Goal: Task Accomplishment & Management: Complete application form

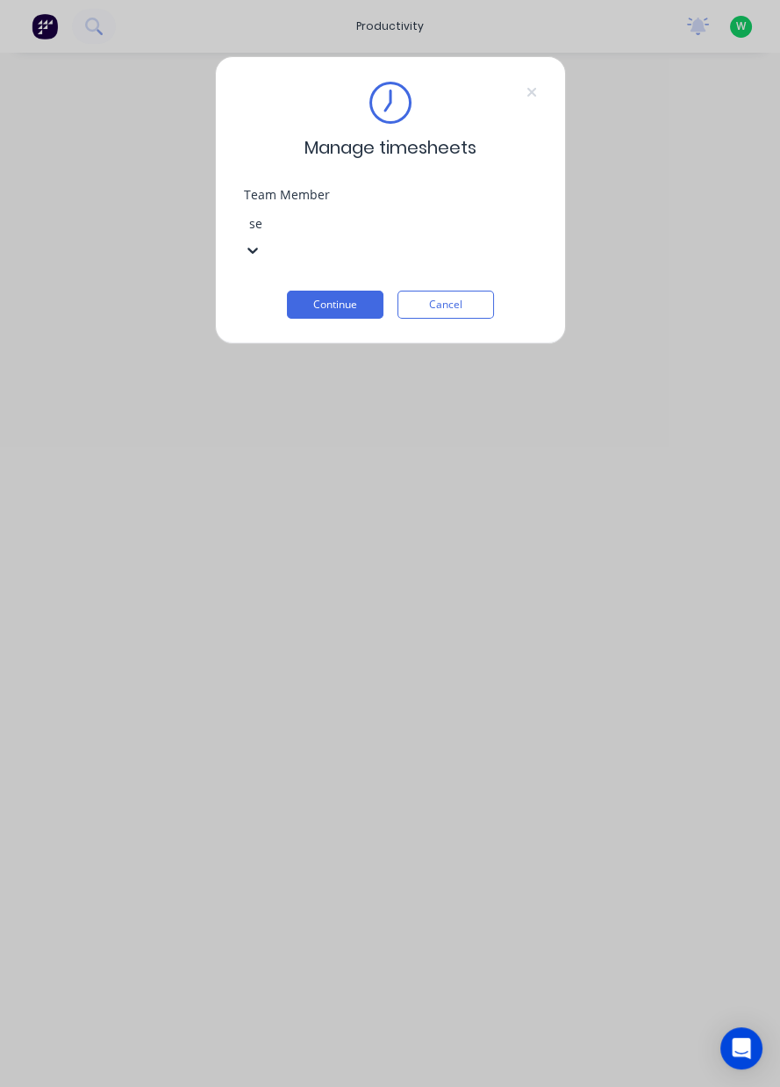
click at [320, 1086] on div "[PERSON_NAME]" at bounding box center [390, 1096] width 780 height 18
type input "se"
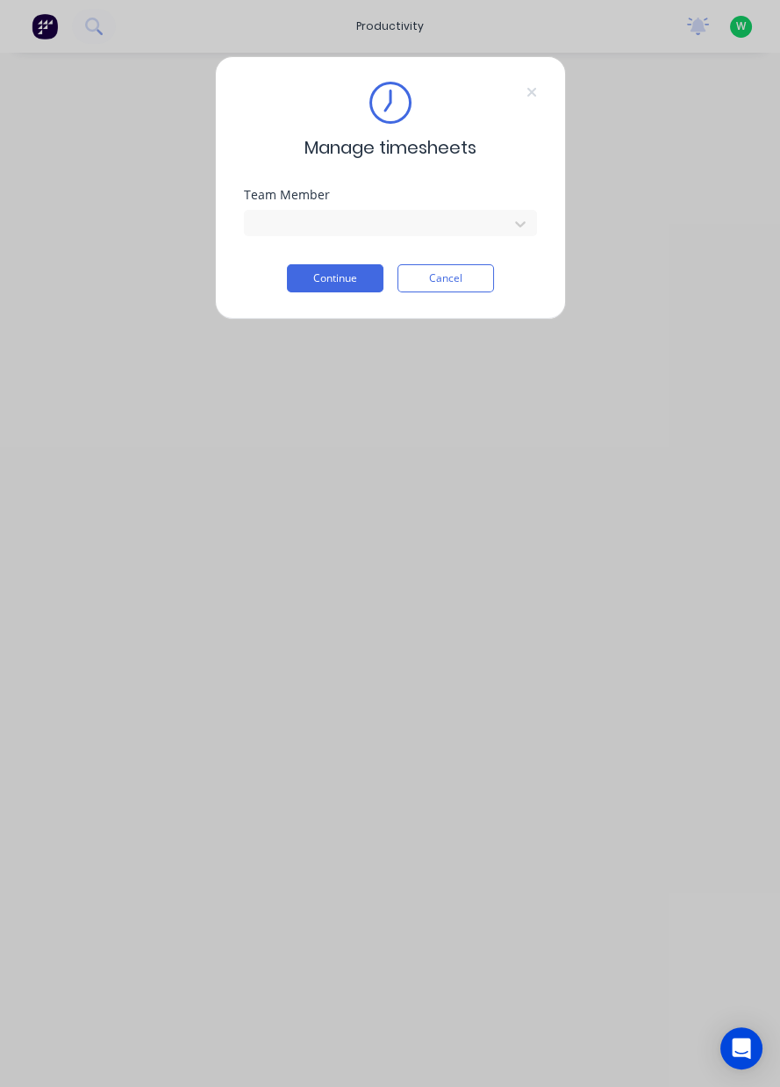
click at [349, 282] on button "Continue" at bounding box center [335, 278] width 97 height 28
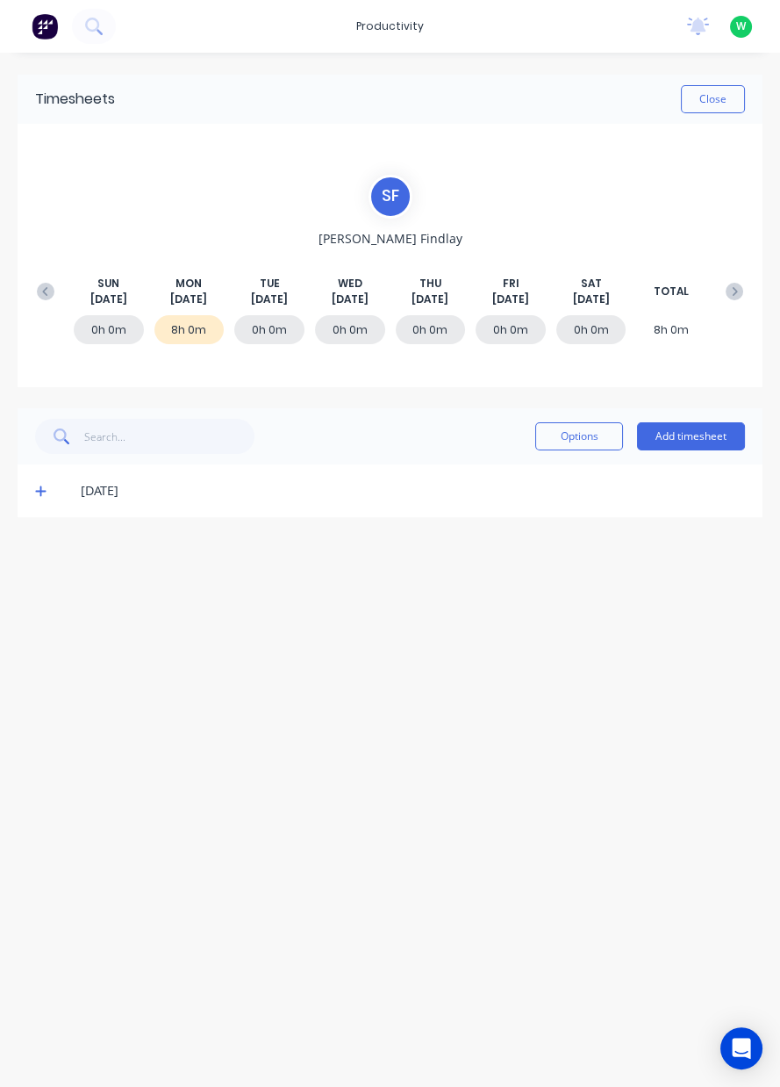
click at [37, 490] on icon at bounding box center [40, 491] width 11 height 11
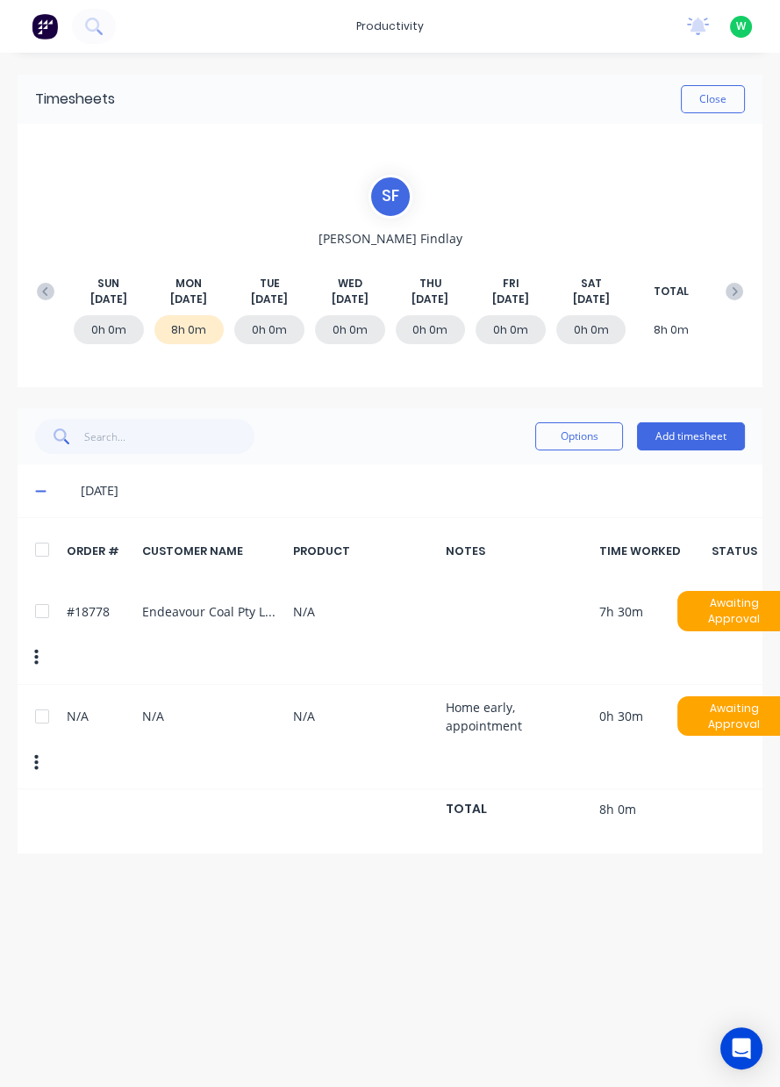
click at [37, 491] on icon at bounding box center [40, 492] width 11 height 2
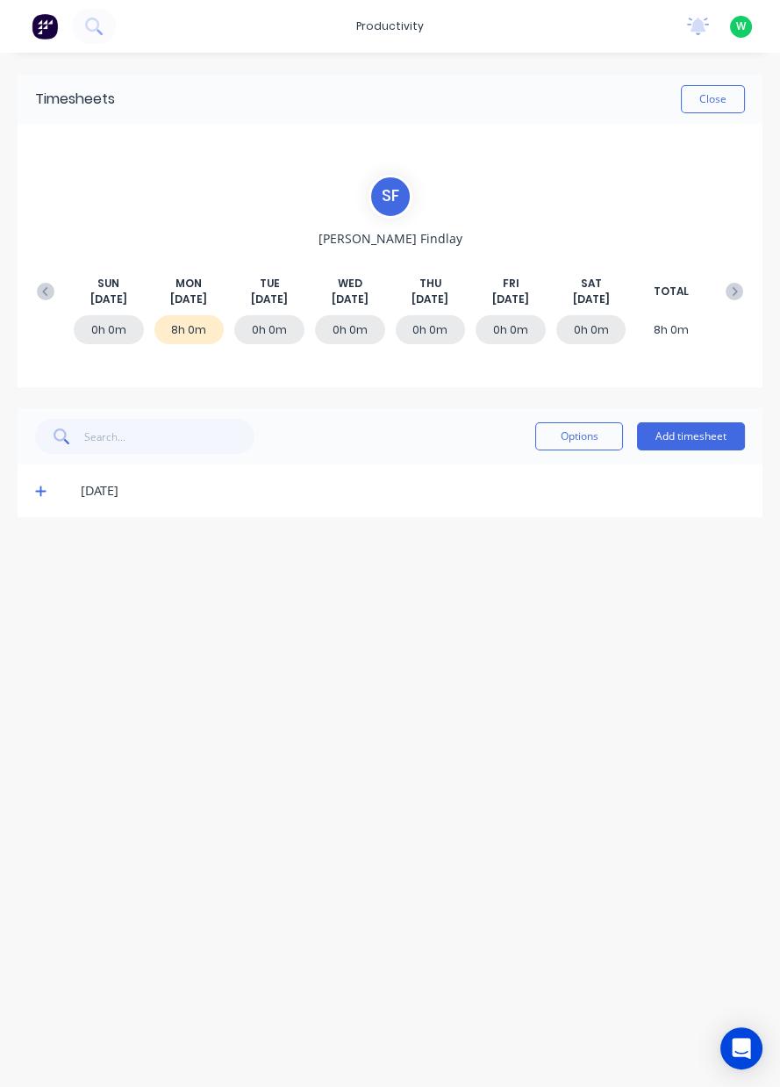
click at [219, 334] on div "8h 0m" at bounding box center [189, 329] width 70 height 29
click at [698, 438] on button "Add timesheet" at bounding box center [691, 436] width 108 height 28
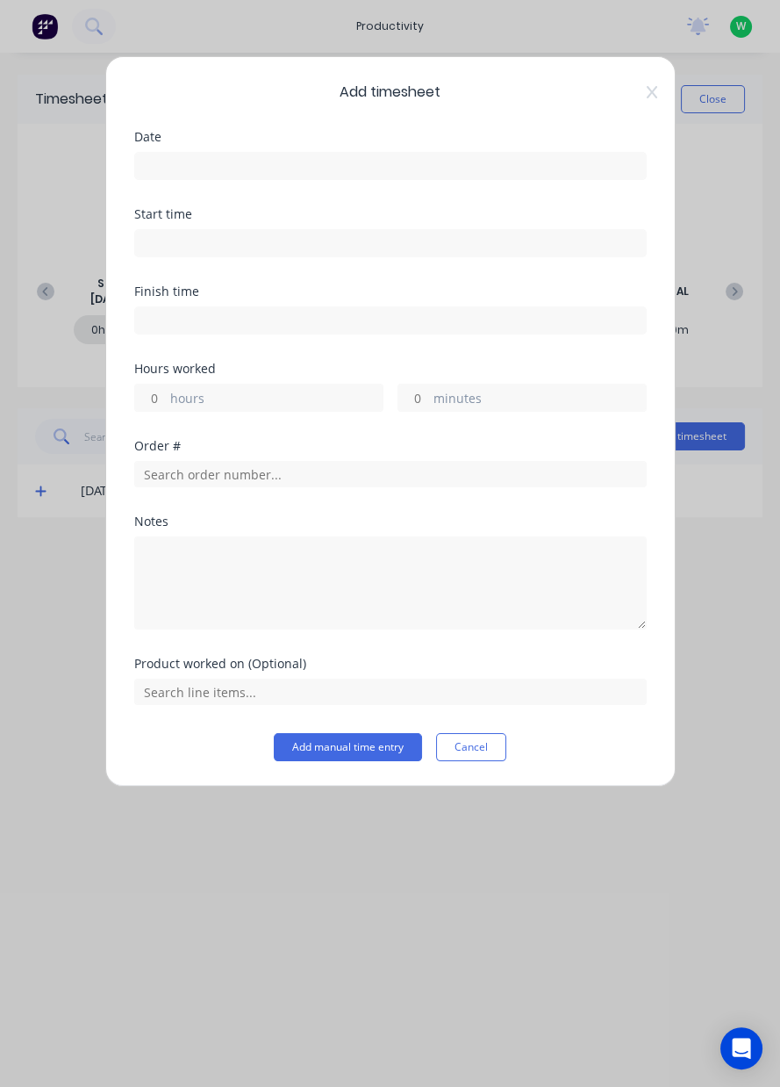
click at [356, 160] on input at bounding box center [390, 166] width 511 height 26
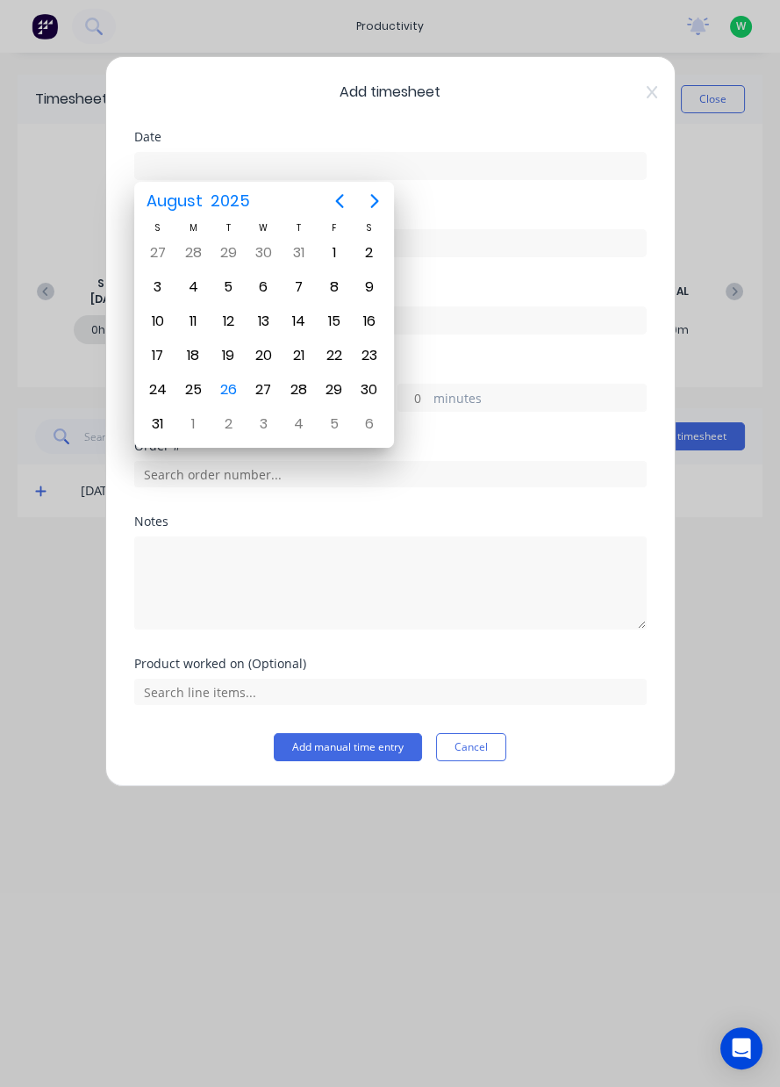
click at [226, 389] on div "26" at bounding box center [228, 390] width 26 height 26
type input "[DATE]"
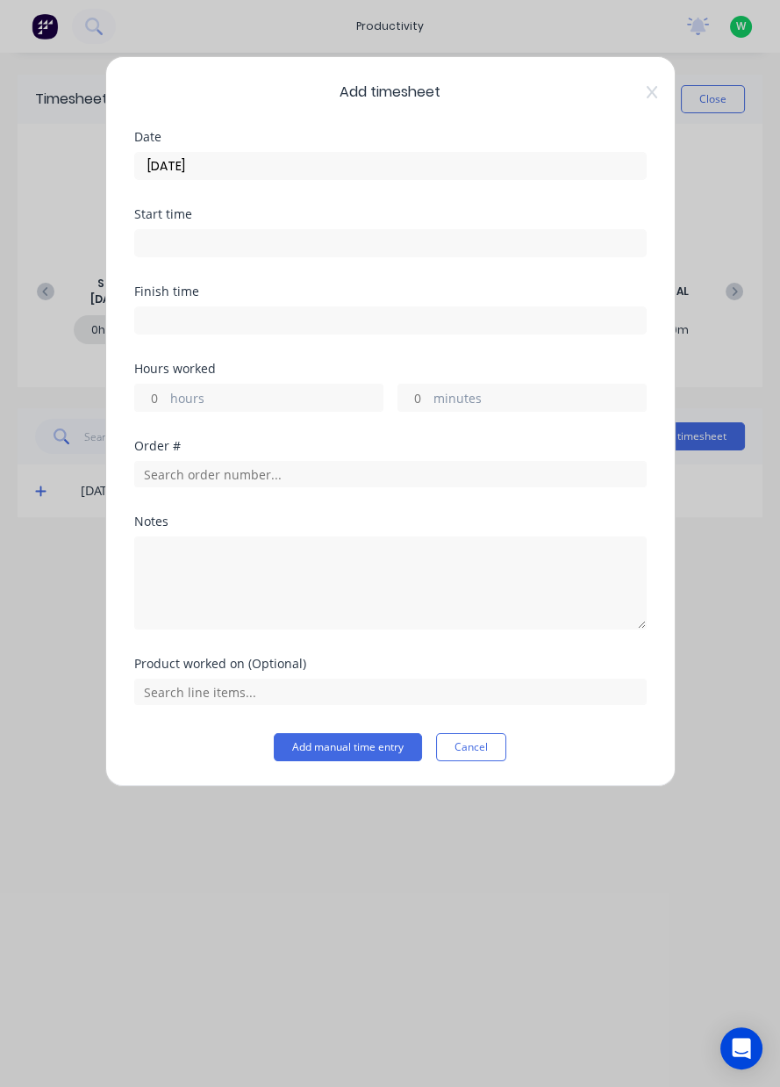
click at [162, 398] on input "hours" at bounding box center [150, 397] width 31 height 26
type input "8"
click at [409, 391] on input "minutes" at bounding box center [414, 397] width 31 height 26
click at [437, 478] on input "text" at bounding box center [390, 474] width 513 height 26
click at [291, 477] on input "text" at bounding box center [390, 474] width 513 height 26
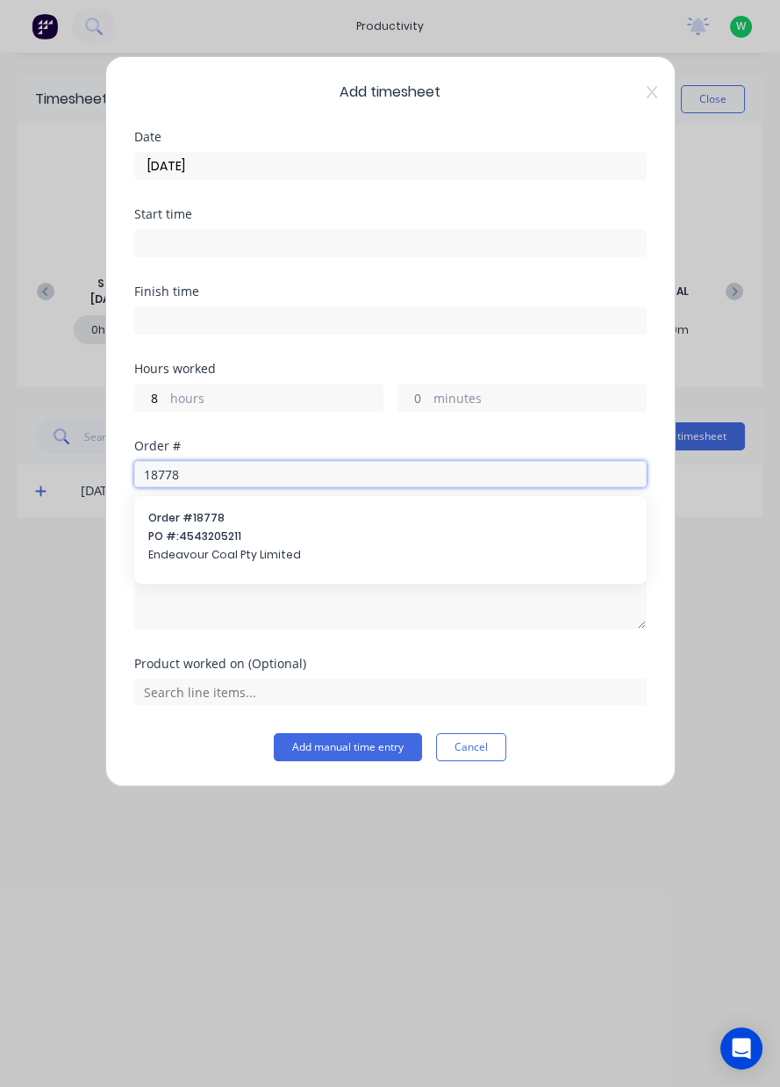
type input "18778"
click at [417, 533] on span "PO #: 4543205211" at bounding box center [390, 536] width 485 height 16
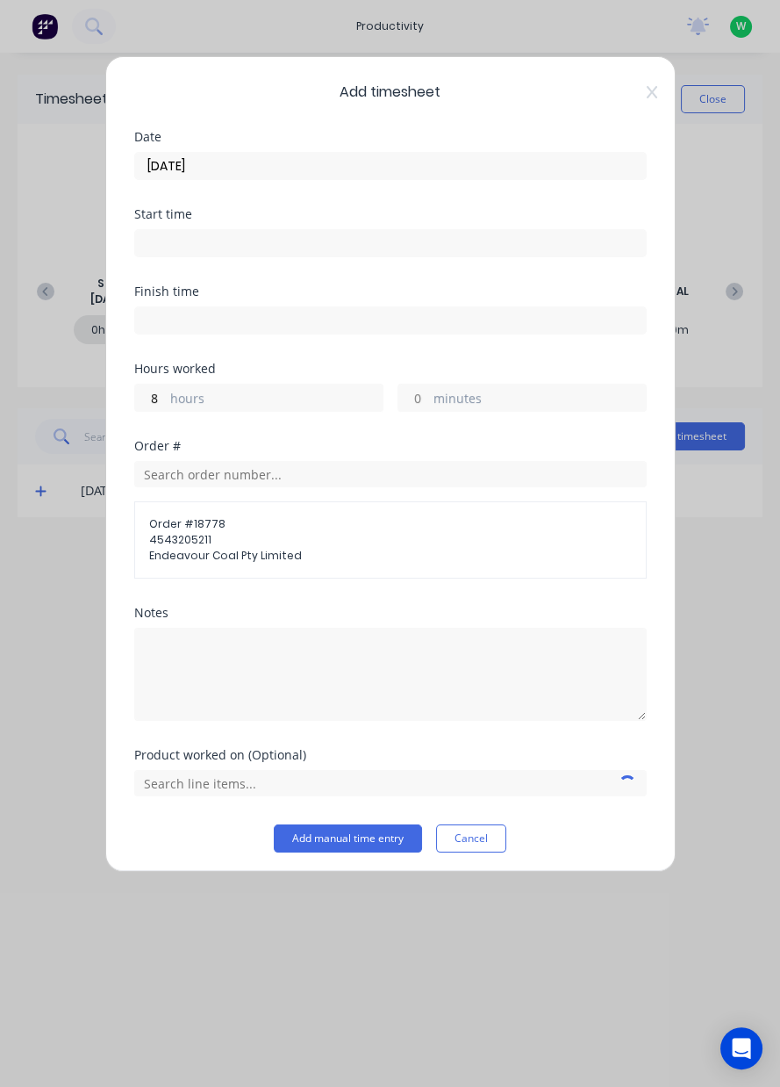
scroll to position [3, 0]
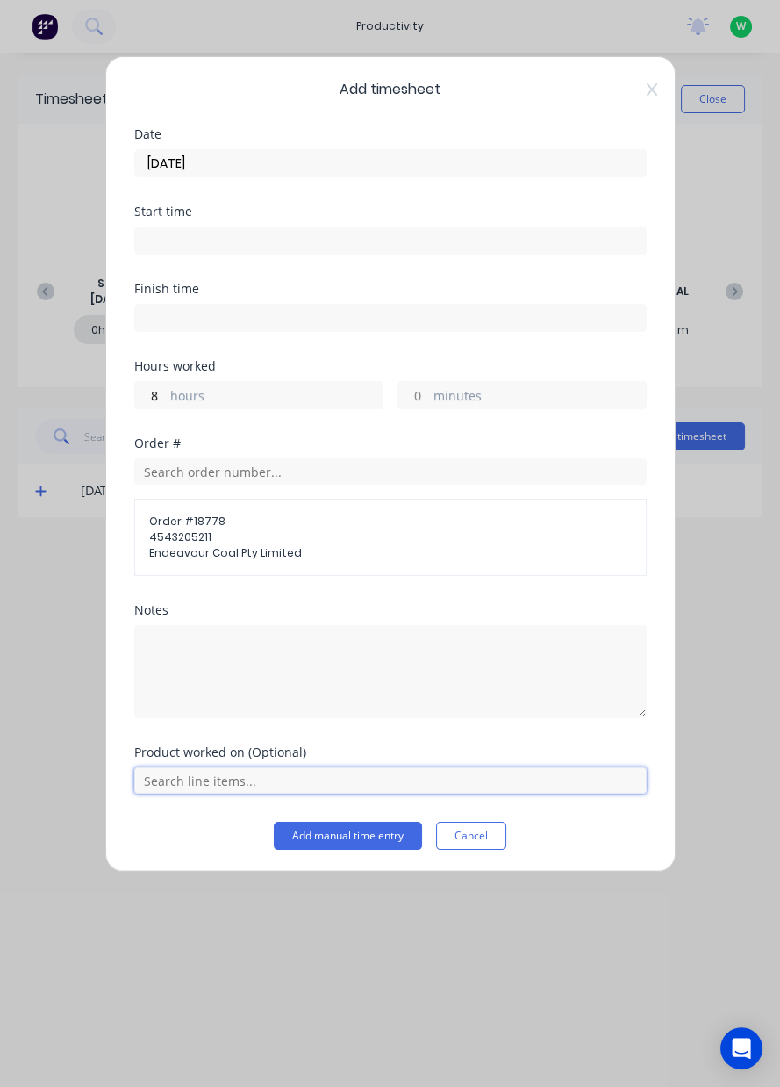
click at [413, 773] on input "text" at bounding box center [390, 780] width 513 height 26
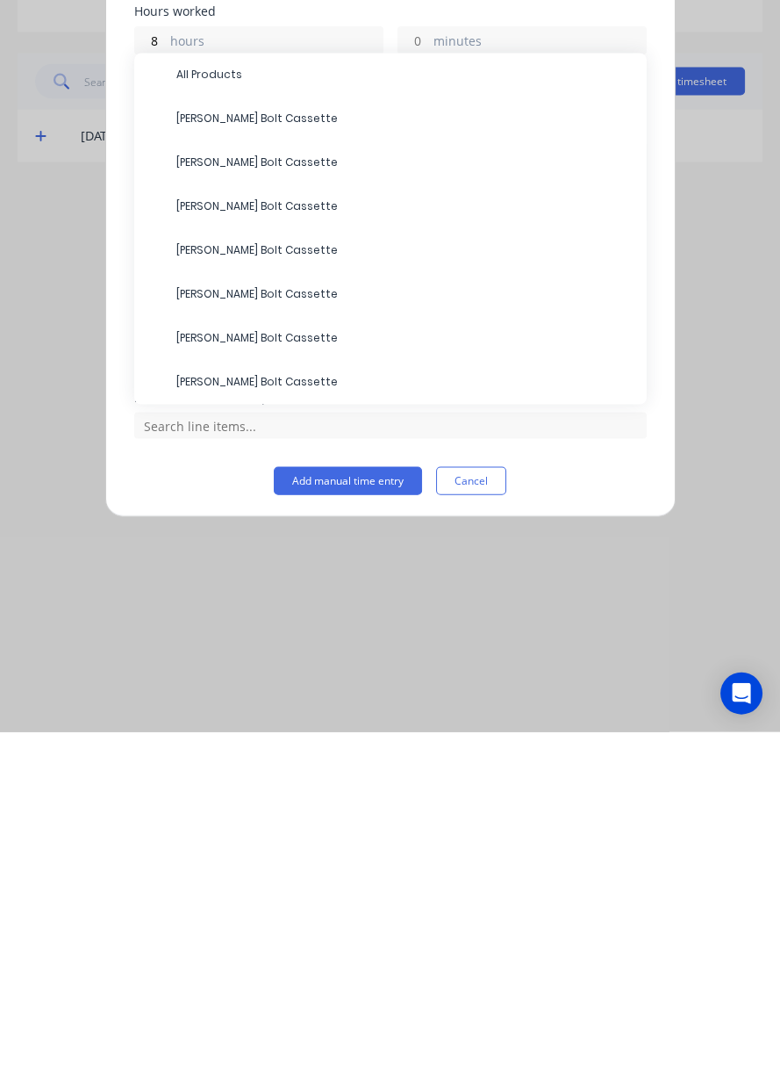
click at [245, 421] on span "All Products" at bounding box center [404, 429] width 456 height 16
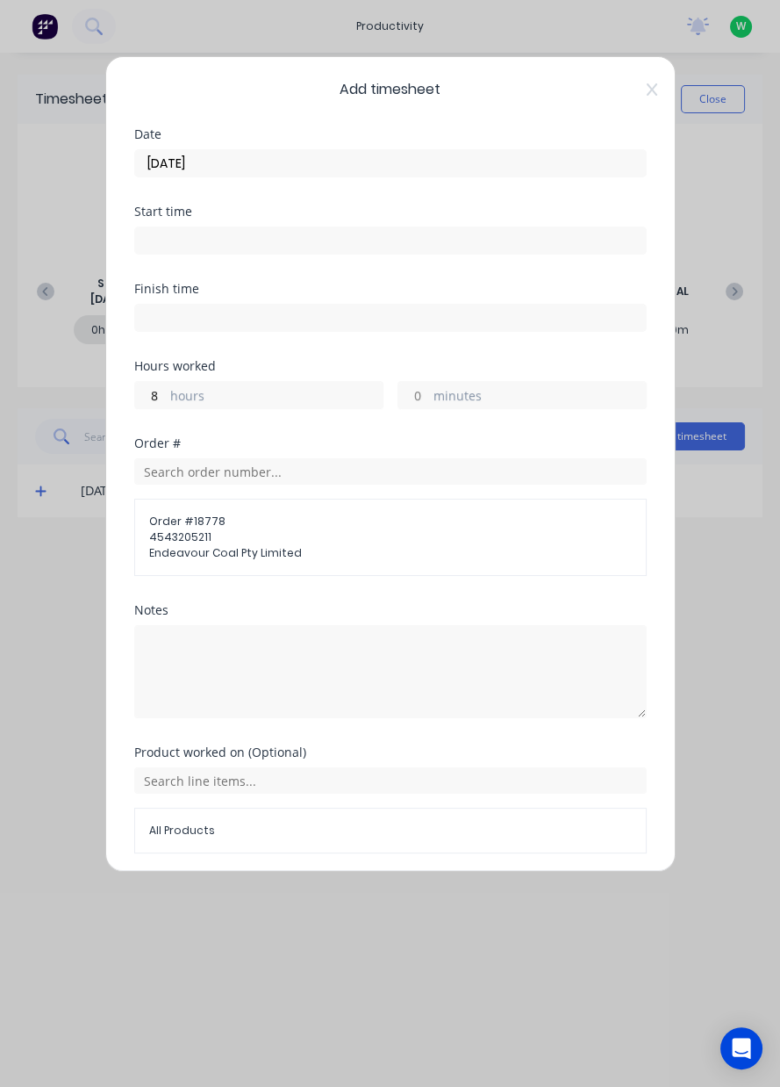
scroll to position [62, 0]
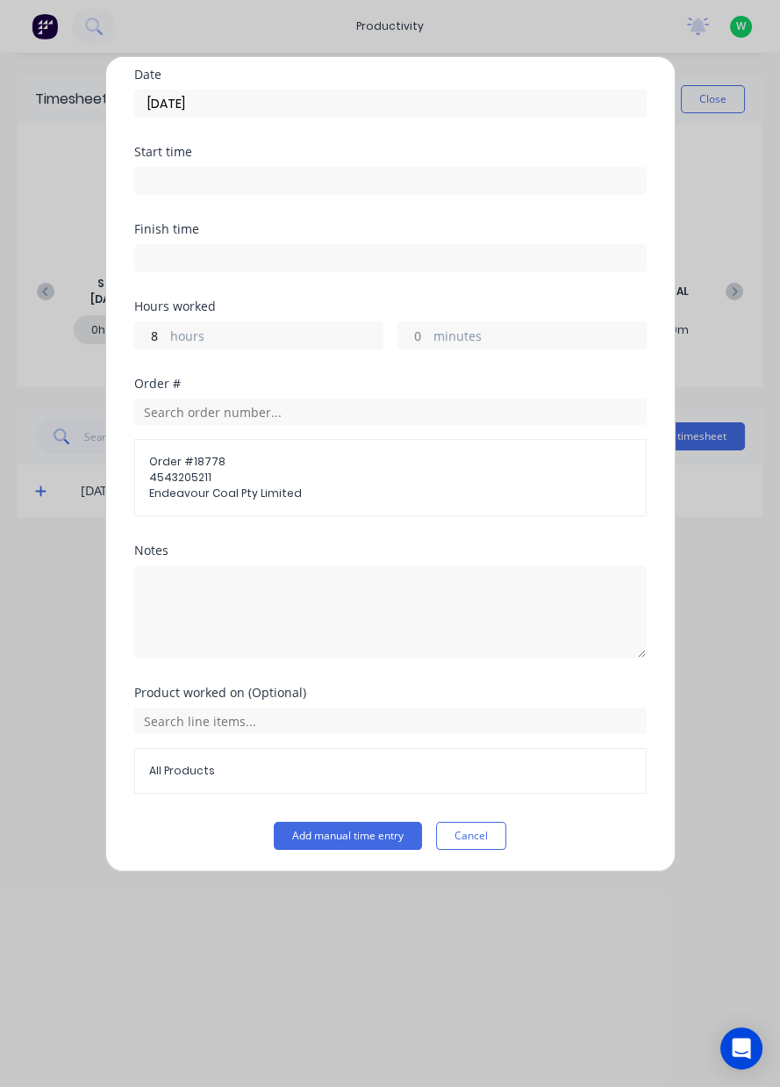
click at [352, 827] on button "Add manual time entry" at bounding box center [348, 836] width 148 height 28
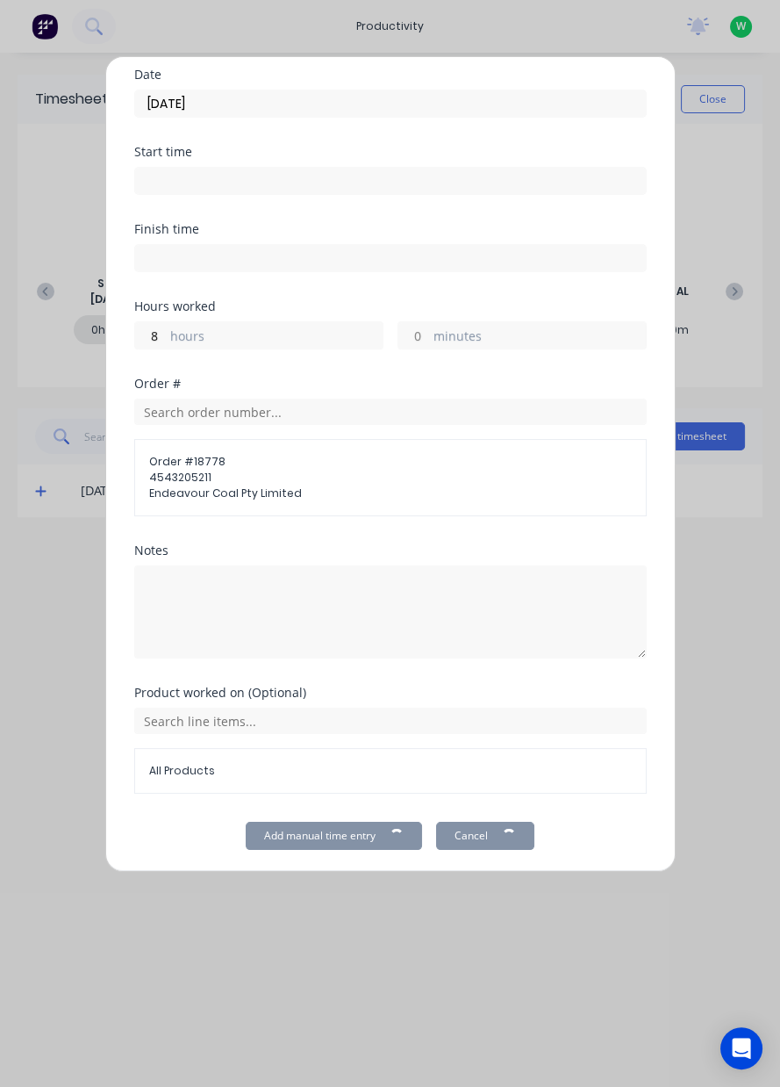
scroll to position [0, 0]
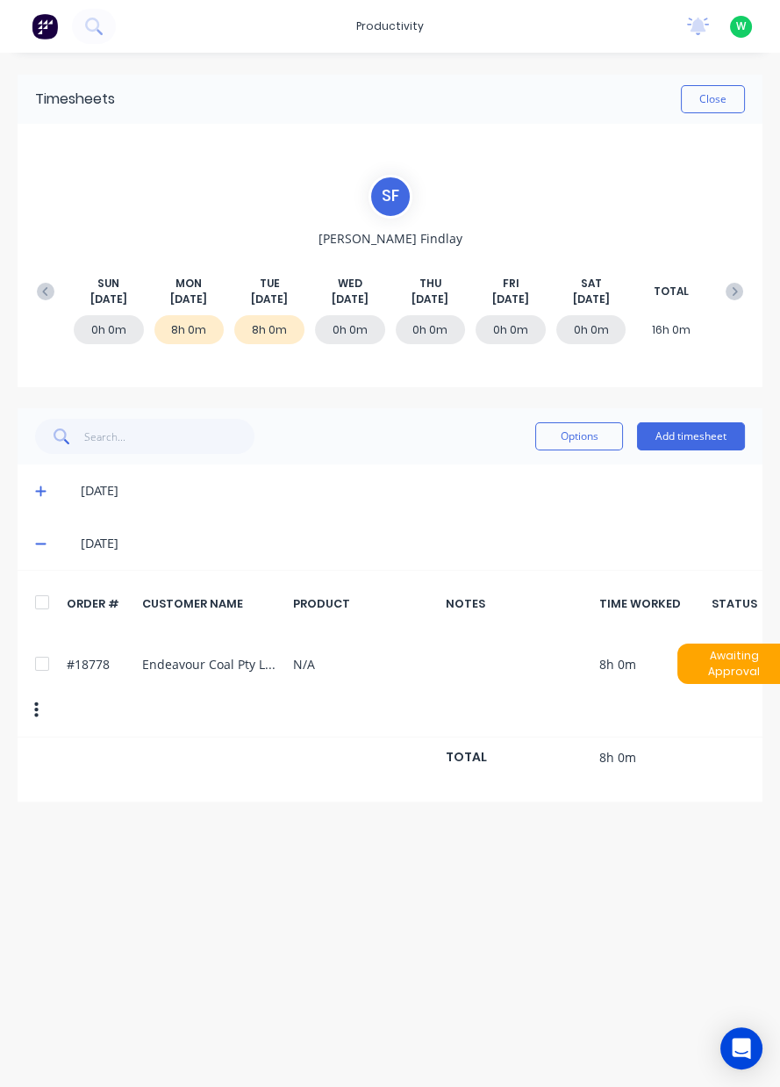
click at [704, 104] on button "Close" at bounding box center [713, 99] width 64 height 28
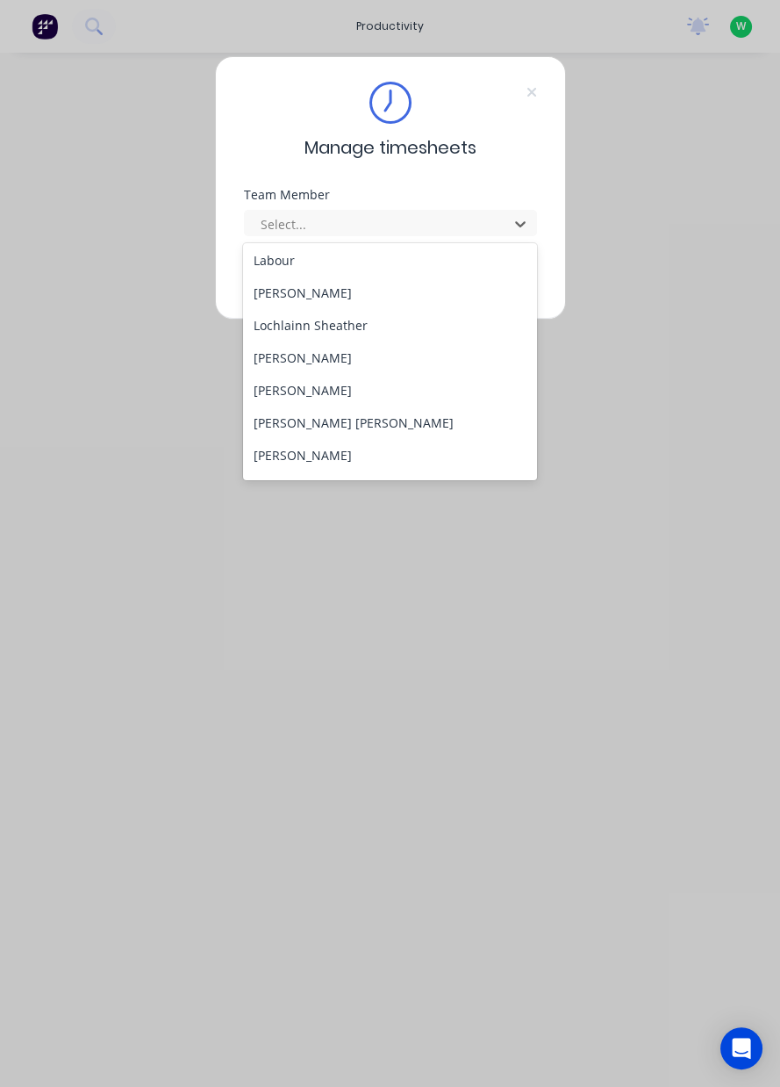
scroll to position [463, 0]
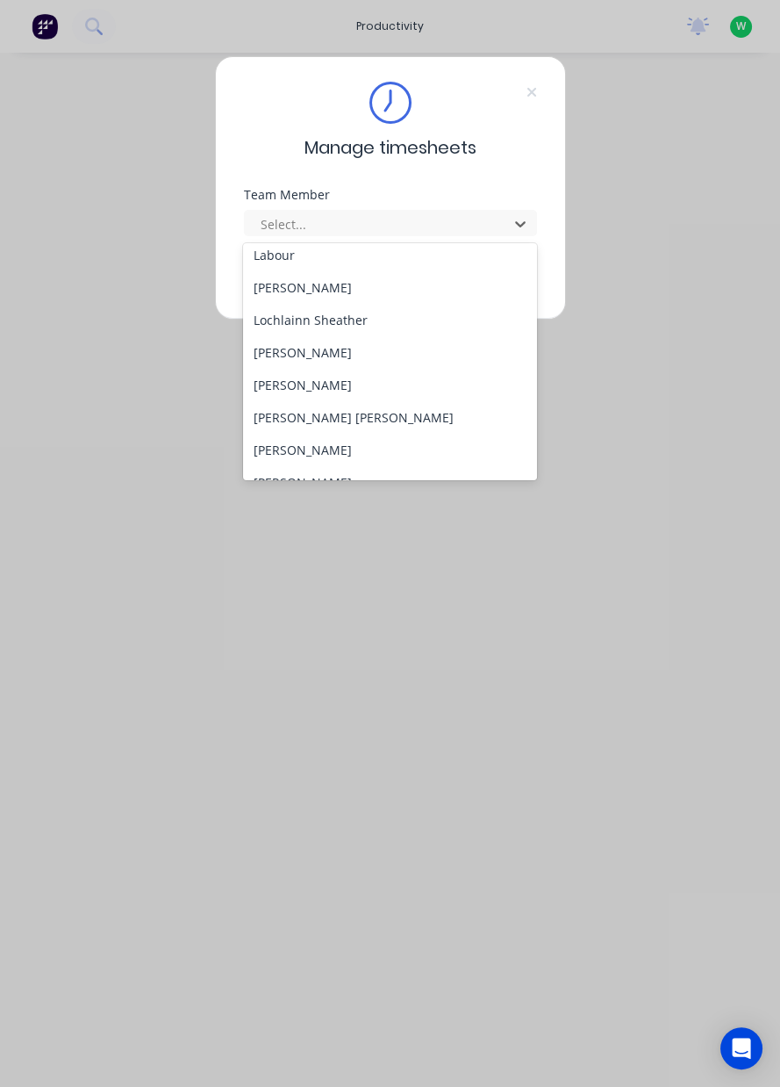
click at [334, 358] on div "[PERSON_NAME]" at bounding box center [390, 352] width 294 height 32
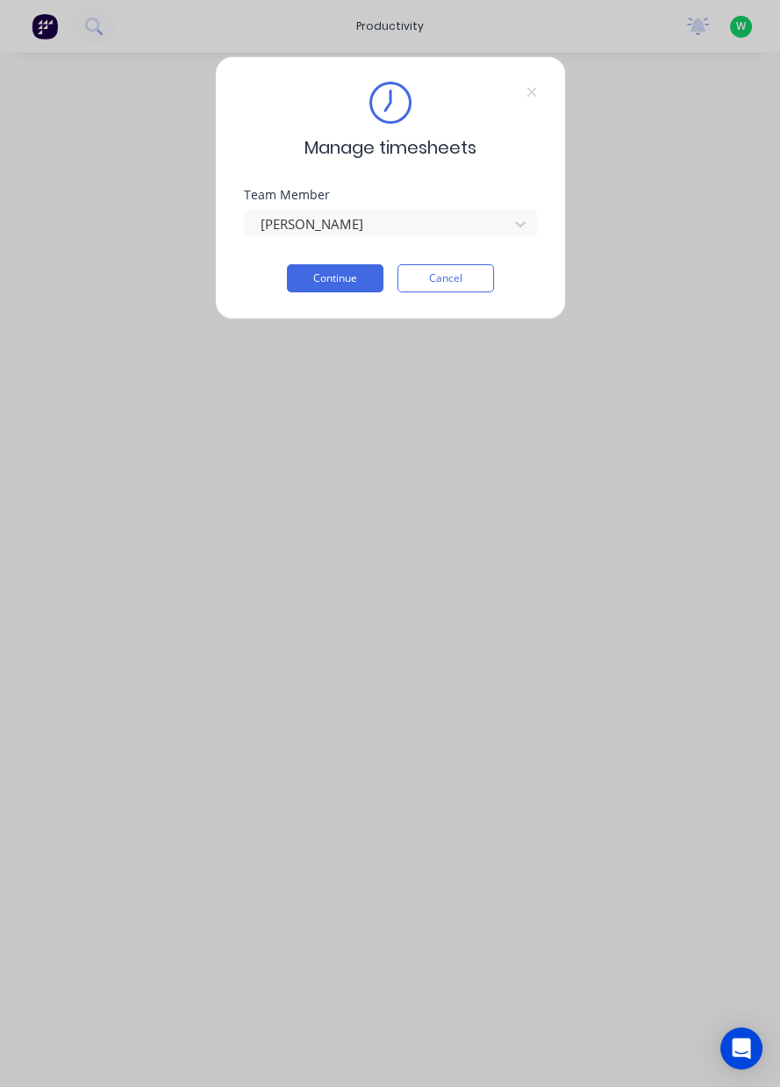
click at [353, 277] on button "Continue" at bounding box center [335, 278] width 97 height 28
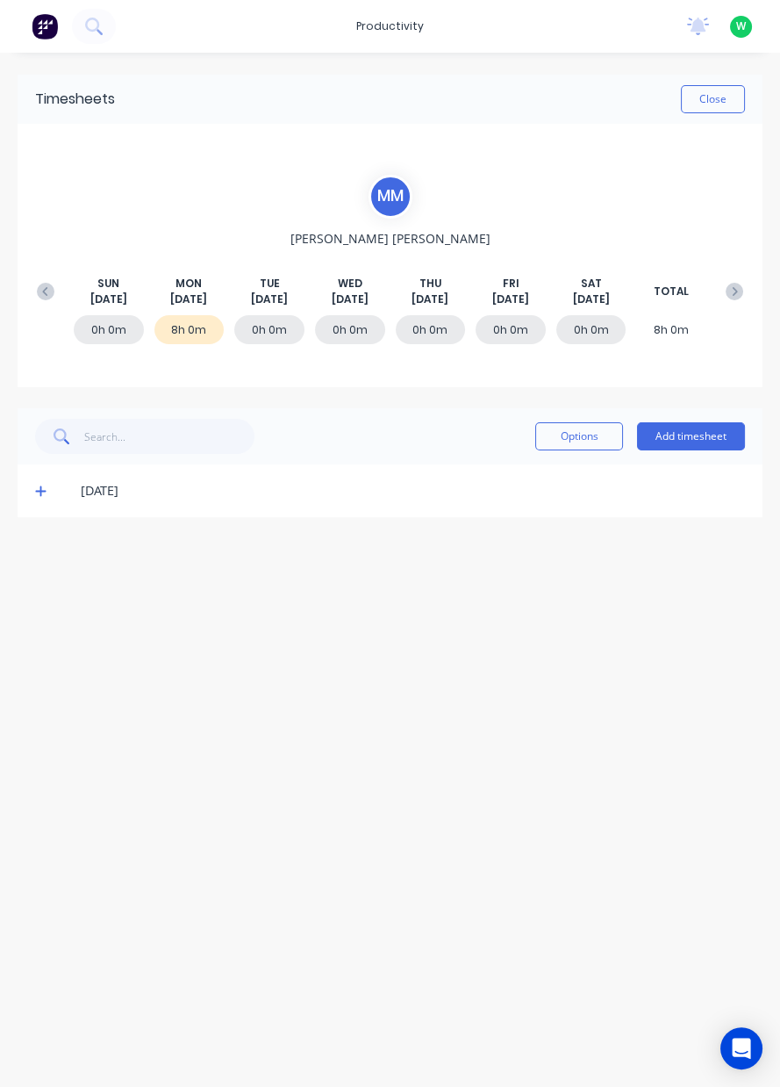
click at [709, 430] on button "Add timesheet" at bounding box center [691, 436] width 108 height 28
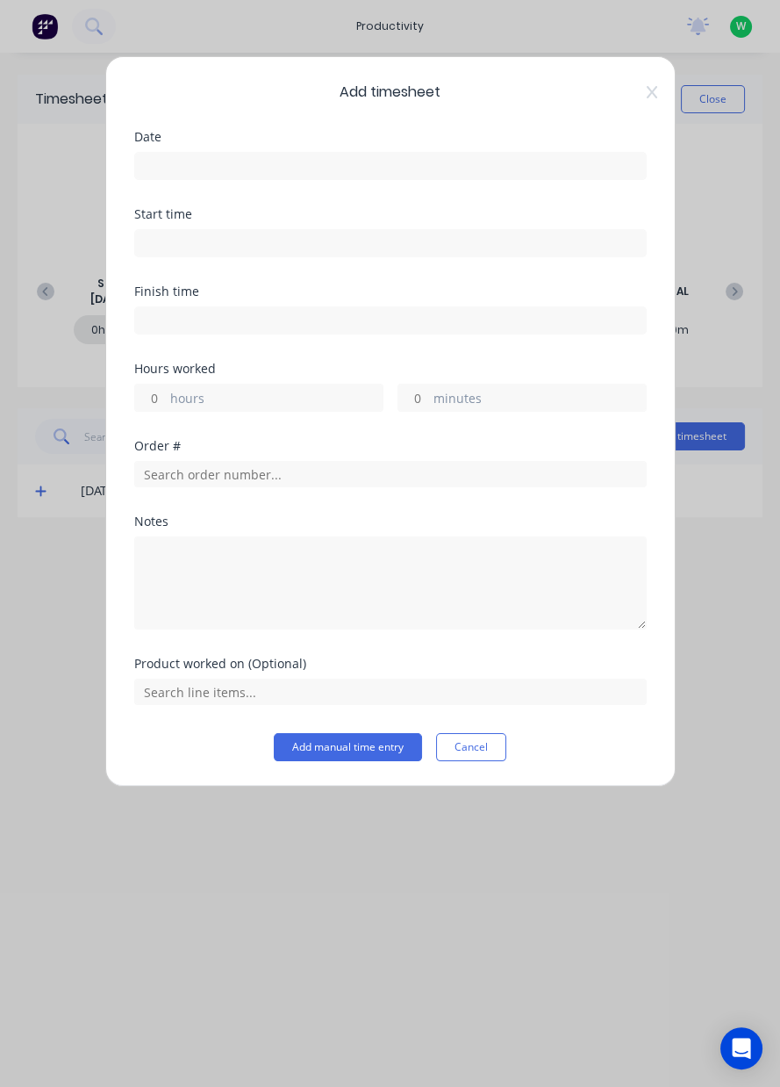
click at [220, 168] on input at bounding box center [390, 166] width 511 height 26
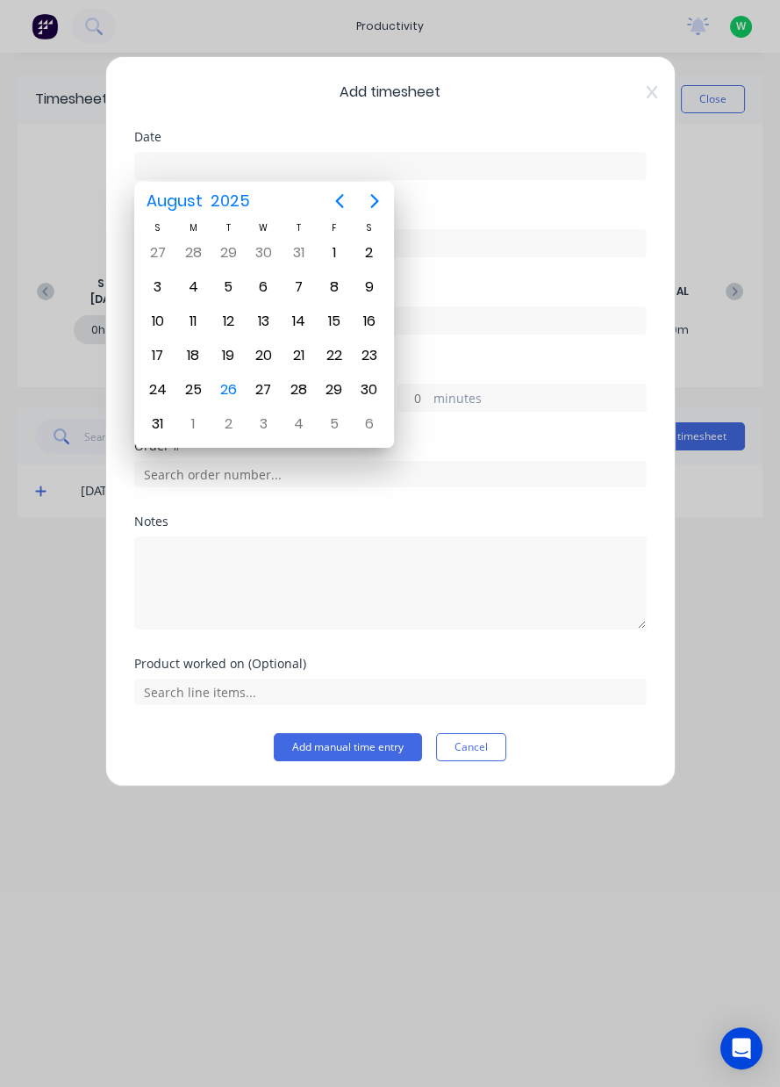
click at [237, 384] on div "26" at bounding box center [228, 390] width 26 height 26
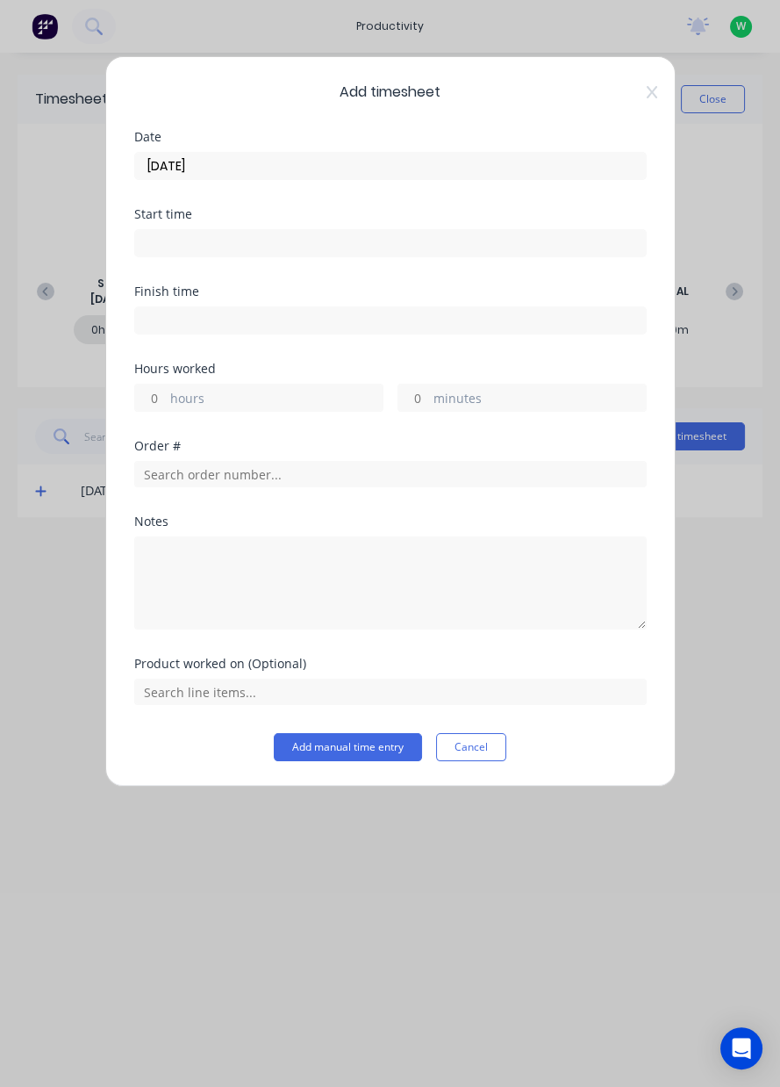
type input "[DATE]"
click at [206, 392] on label "hours" at bounding box center [276, 400] width 212 height 22
click at [166, 392] on input "hours" at bounding box center [150, 397] width 31 height 26
type input "8"
click at [163, 476] on input "text" at bounding box center [390, 474] width 513 height 26
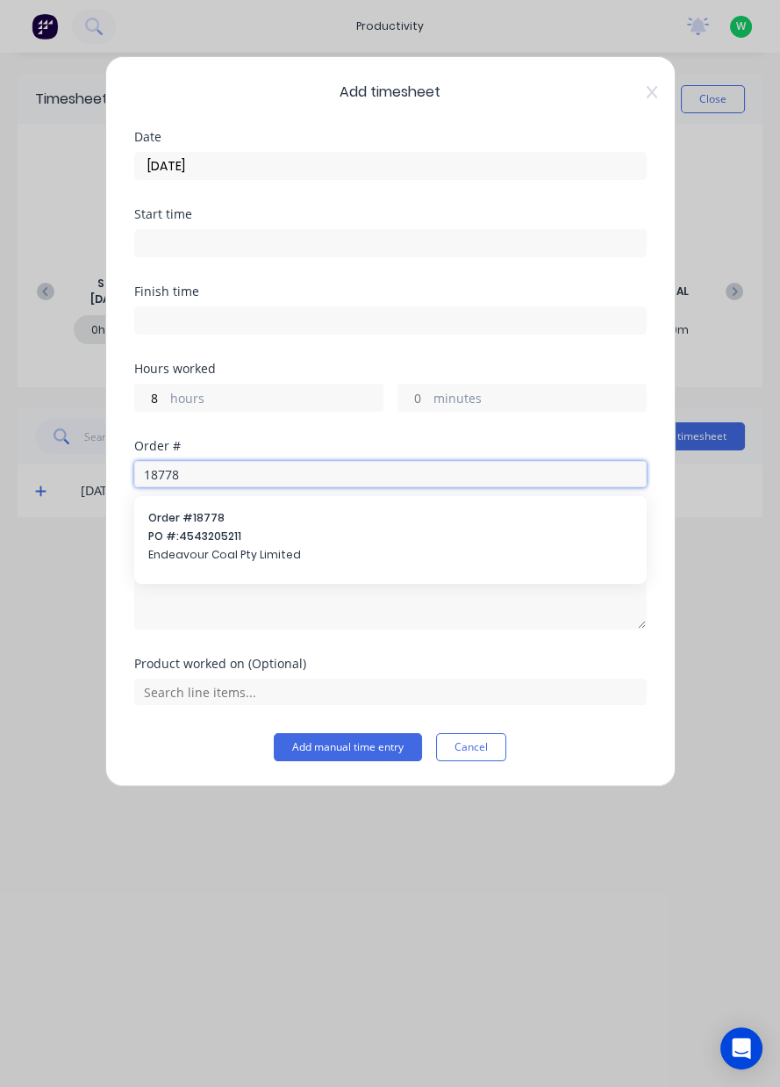
type input "18778"
click at [198, 529] on span "PO #: 4543205211" at bounding box center [390, 536] width 485 height 16
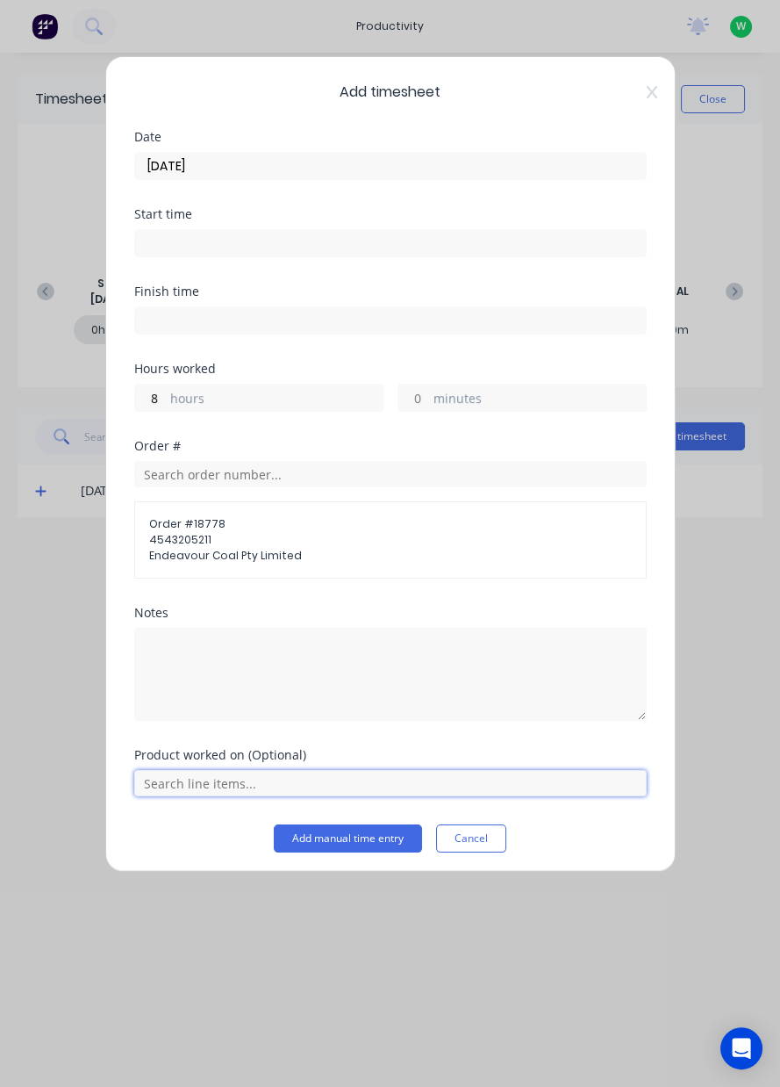
click at [221, 777] on input "text" at bounding box center [390, 783] width 513 height 26
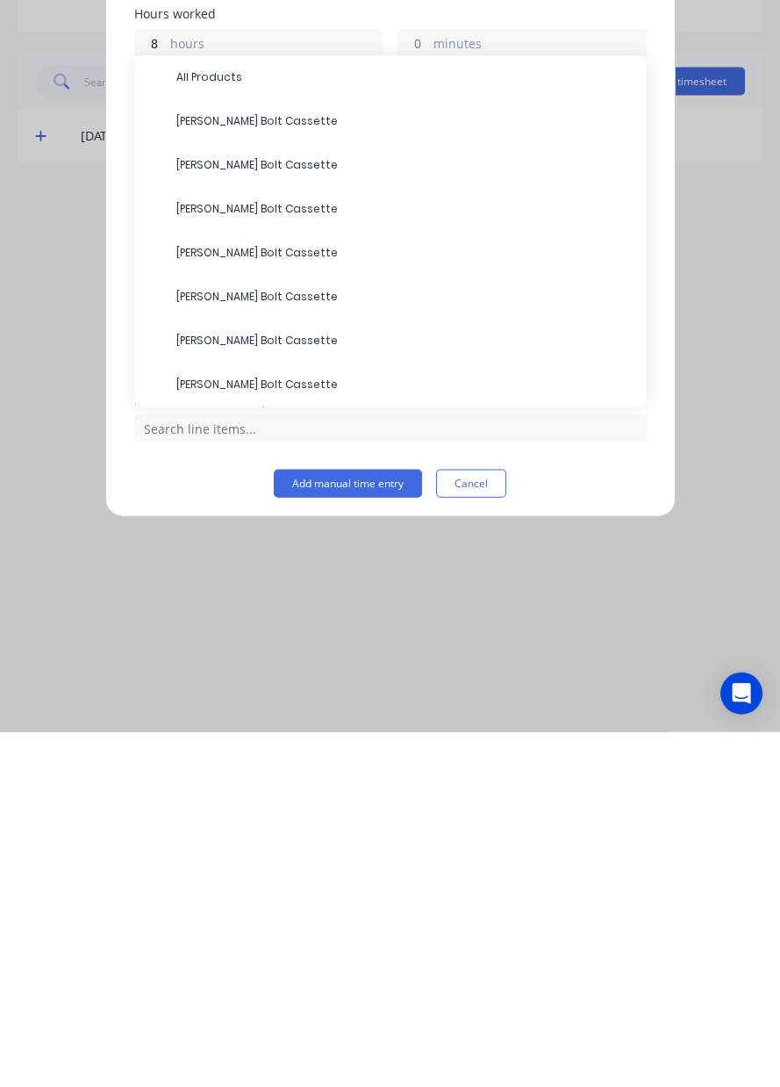
click at [228, 434] on span "All Products" at bounding box center [404, 432] width 456 height 16
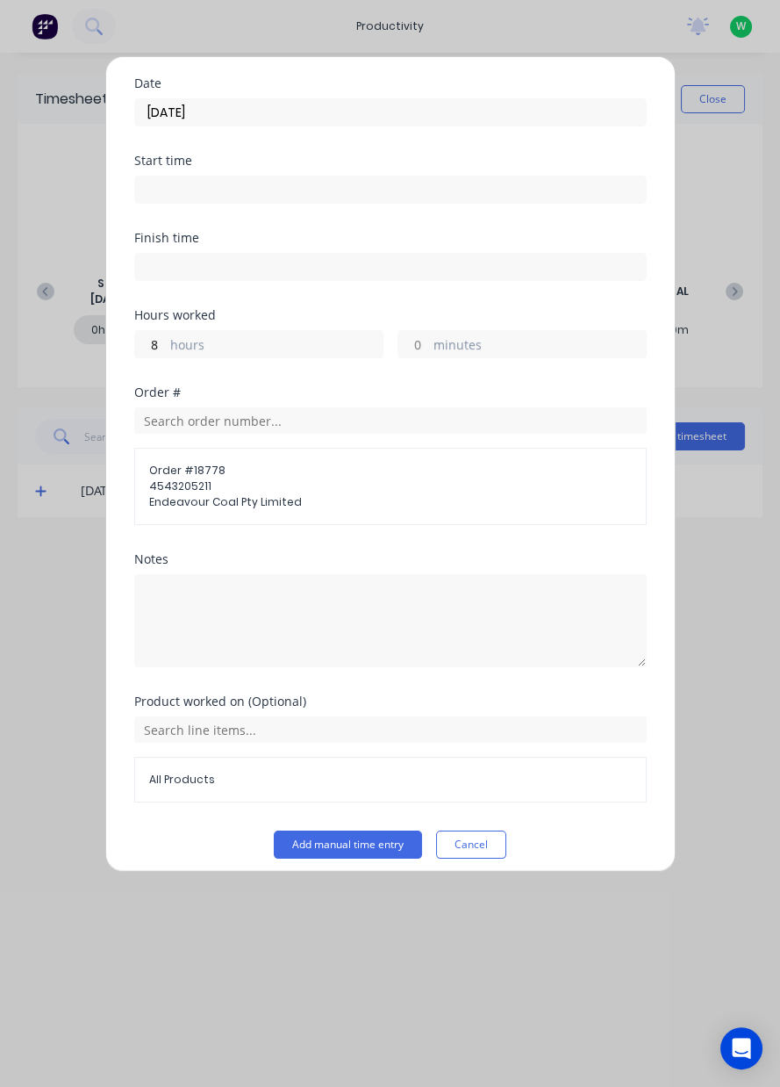
scroll to position [62, 0]
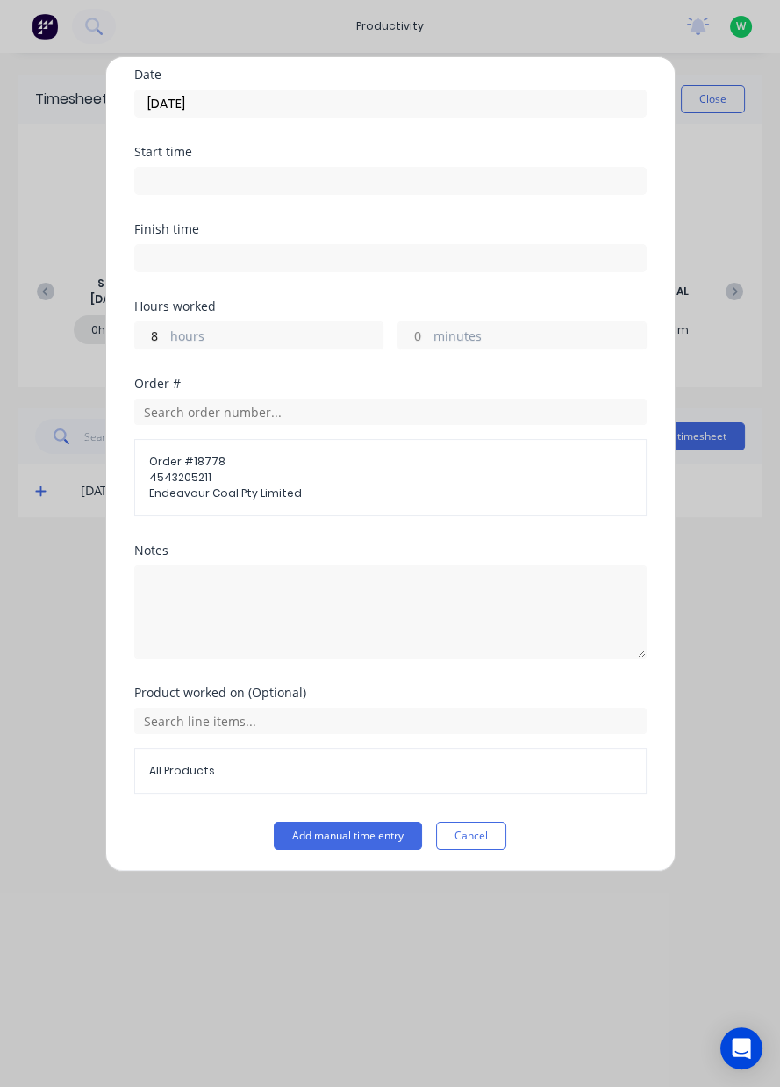
click at [361, 826] on button "Add manual time entry" at bounding box center [348, 836] width 148 height 28
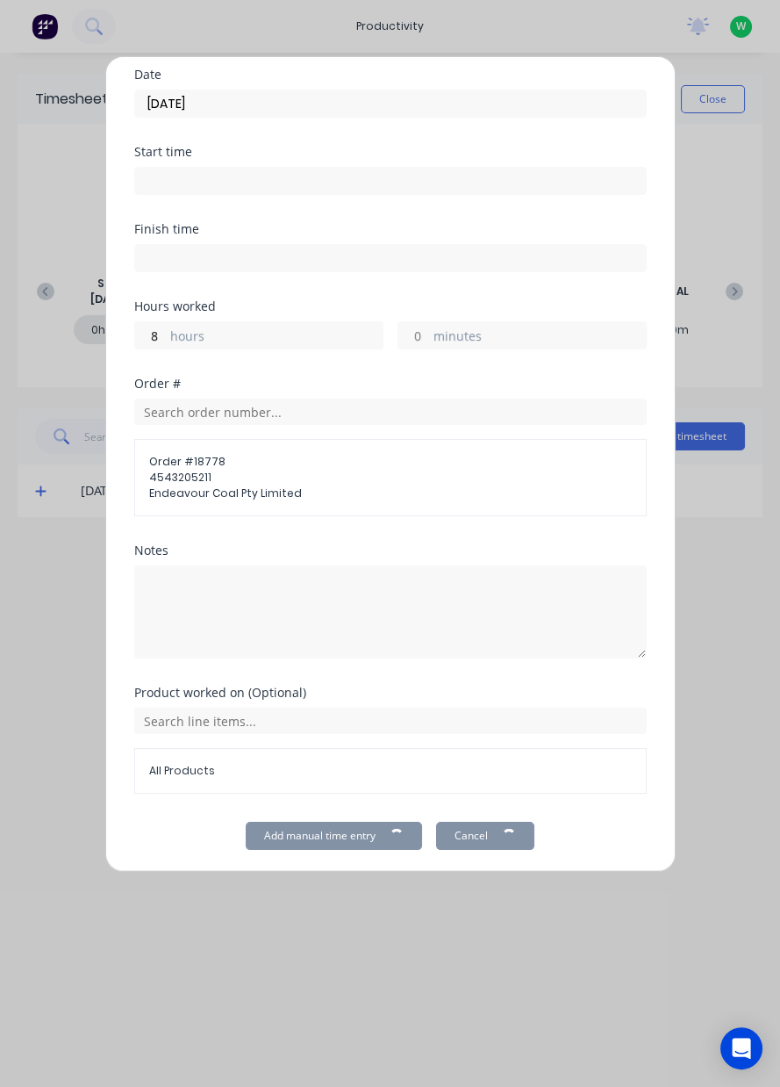
scroll to position [0, 0]
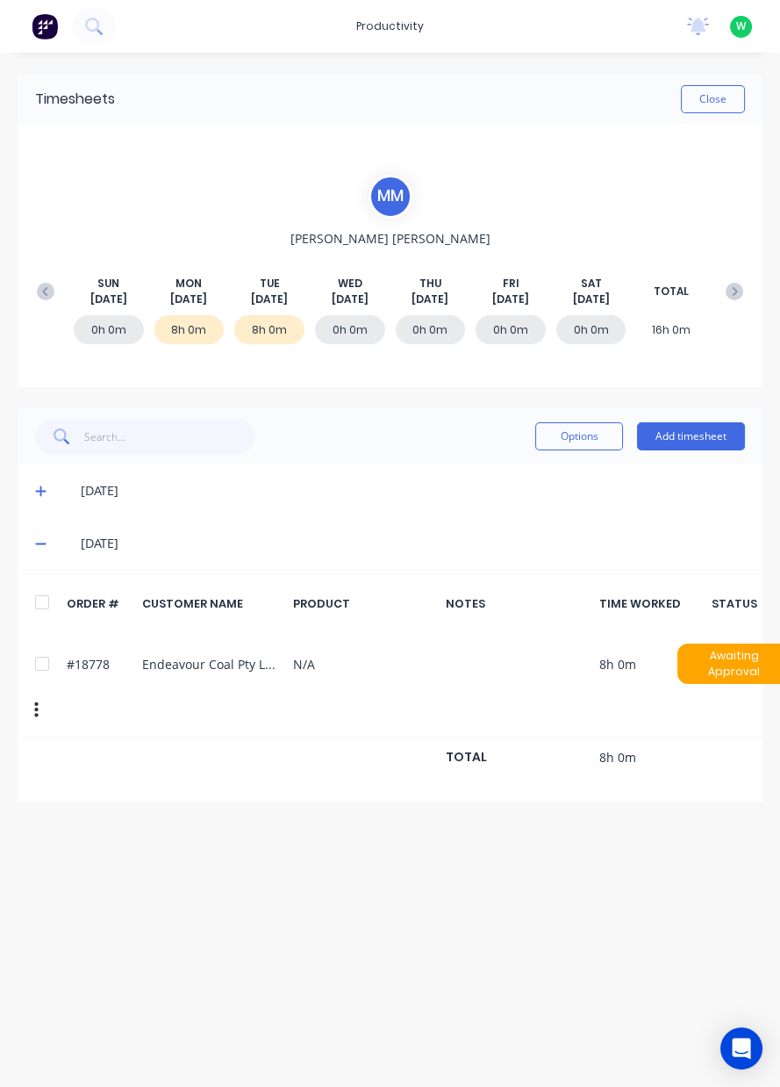
click at [718, 102] on button "Close" at bounding box center [713, 99] width 64 height 28
